Goal: Information Seeking & Learning: Learn about a topic

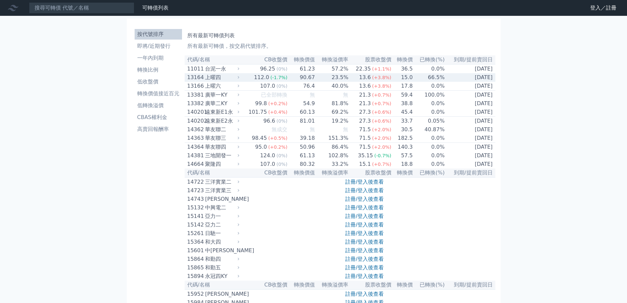
click at [267, 78] on div "112.0" at bounding box center [262, 77] width 18 height 8
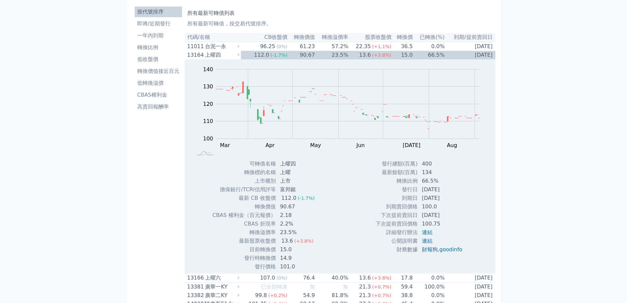
scroll to position [33, 0]
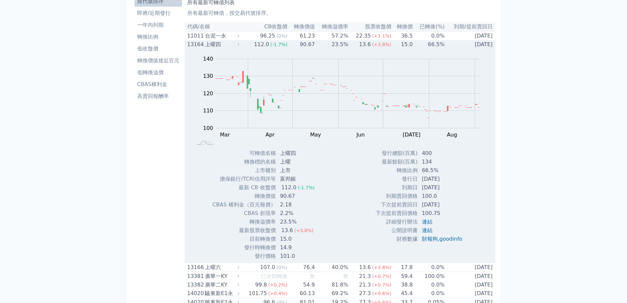
click at [238, 47] on div "上曜四" at bounding box center [221, 45] width 33 height 8
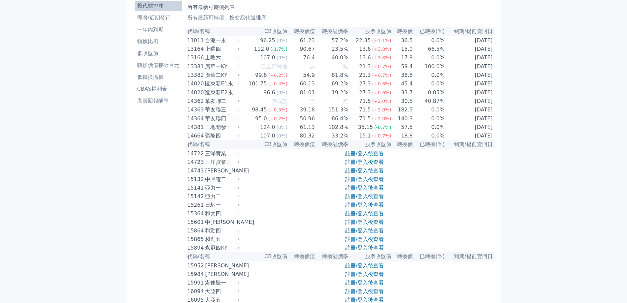
scroll to position [0, 0]
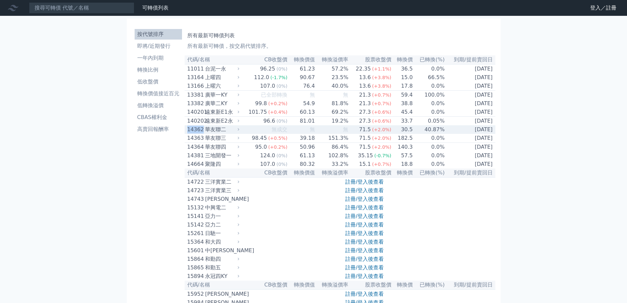
drag, startPoint x: 184, startPoint y: 135, endPoint x: 202, endPoint y: 139, distance: 18.2
click at [202, 134] on td "14362 華友聯二" at bounding box center [213, 129] width 57 height 9
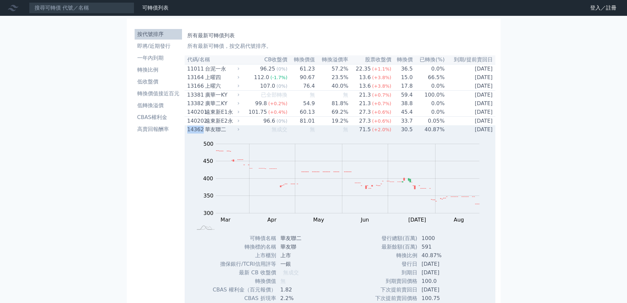
copy div "14362"
click at [331, 131] on td "無" at bounding box center [332, 129] width 34 height 9
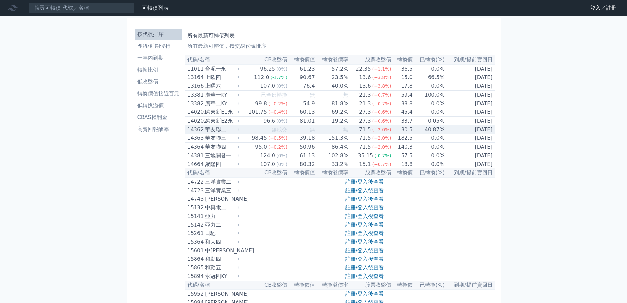
click at [217, 133] on div "華友聯二" at bounding box center [221, 129] width 33 height 8
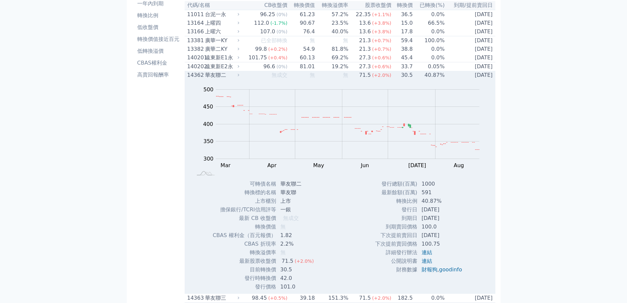
scroll to position [66, 0]
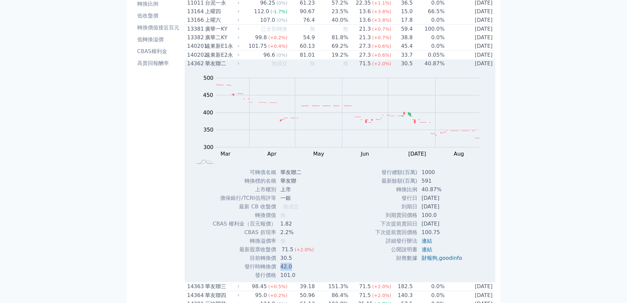
drag, startPoint x: 279, startPoint y: 271, endPoint x: 292, endPoint y: 273, distance: 12.9
click at [292, 271] on td "42.0" at bounding box center [298, 266] width 43 height 9
drag, startPoint x: 282, startPoint y: 265, endPoint x: 293, endPoint y: 273, distance: 13.2
click at [293, 273] on tbody "可轉債名稱 華友聯二 轉換標的名稱 華友聯 上市櫃別 上市 擔保銀行/TCRI信用評等 一銀 最新 CB 收盤價 無成交" at bounding box center [265, 223] width 107 height 111
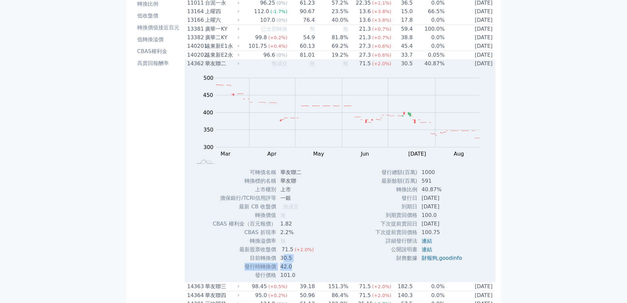
click at [293, 271] on td "42.0" at bounding box center [298, 266] width 43 height 9
drag, startPoint x: 281, startPoint y: 285, endPoint x: 297, endPoint y: 285, distance: 16.1
click at [297, 279] on td "101.0" at bounding box center [298, 275] width 43 height 9
drag, startPoint x: 281, startPoint y: 264, endPoint x: 295, endPoint y: 265, distance: 13.6
click at [295, 262] on td "30.5" at bounding box center [298, 258] width 43 height 9
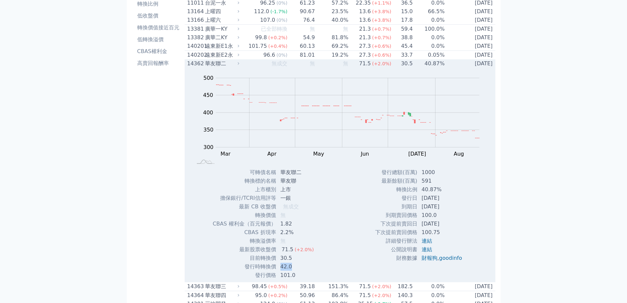
drag, startPoint x: 280, startPoint y: 272, endPoint x: 292, endPoint y: 274, distance: 12.6
click at [292, 271] on td "42.0" at bounding box center [298, 266] width 43 height 9
drag, startPoint x: 283, startPoint y: 265, endPoint x: 293, endPoint y: 265, distance: 9.5
click at [293, 262] on td "30.5" at bounding box center [298, 258] width 43 height 9
click at [299, 262] on td "30.5" at bounding box center [298, 258] width 43 height 9
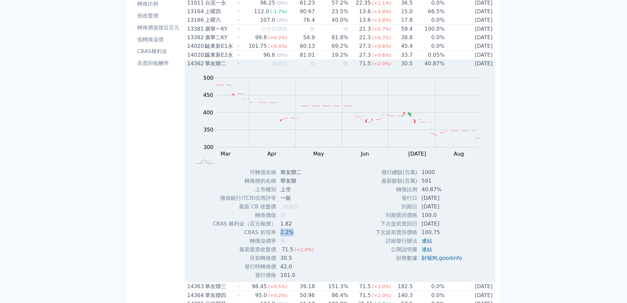
drag, startPoint x: 294, startPoint y: 240, endPoint x: 281, endPoint y: 240, distance: 12.5
click at [281, 236] on td "2.2%" at bounding box center [298, 232] width 43 height 9
drag, startPoint x: 291, startPoint y: 266, endPoint x: 281, endPoint y: 266, distance: 10.2
click at [281, 262] on td "30.5" at bounding box center [298, 258] width 43 height 9
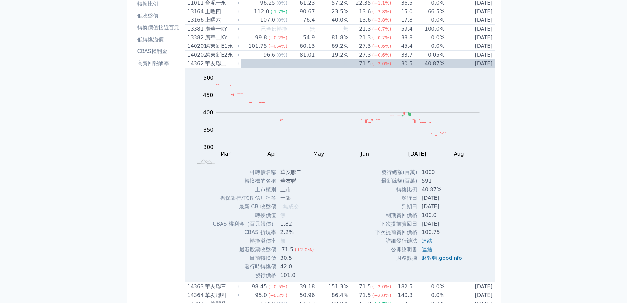
drag, startPoint x: 548, startPoint y: 54, endPoint x: 527, endPoint y: 44, distance: 23.1
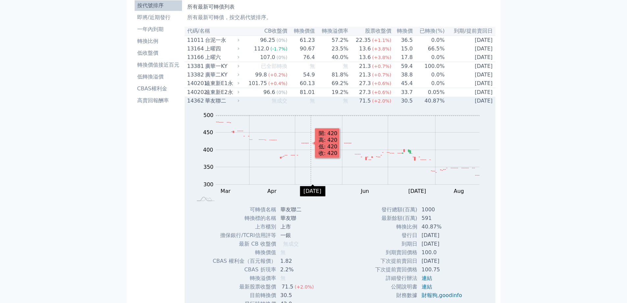
scroll to position [0, 0]
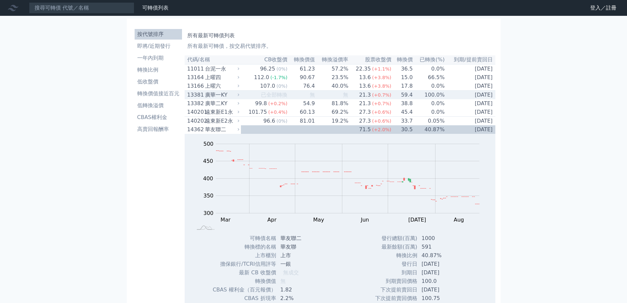
click at [326, 99] on td "無" at bounding box center [332, 95] width 34 height 9
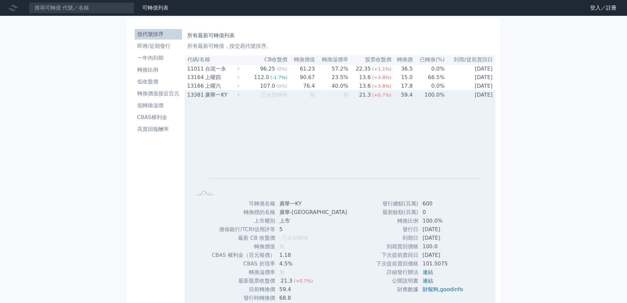
click at [264, 98] on span "已全部轉換" at bounding box center [274, 95] width 26 height 6
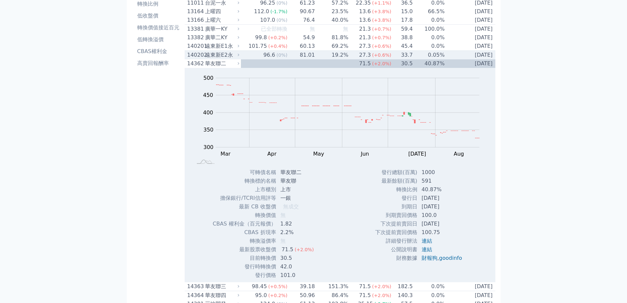
scroll to position [33, 0]
